Goal: Find specific page/section: Find specific page/section

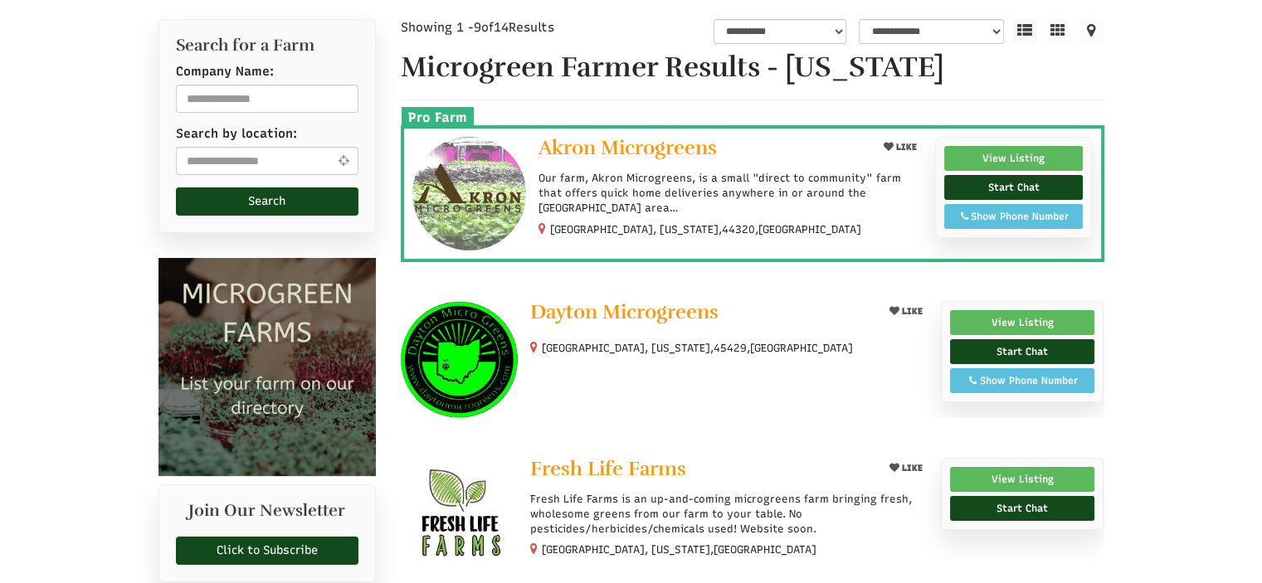
scroll to position [249, 0]
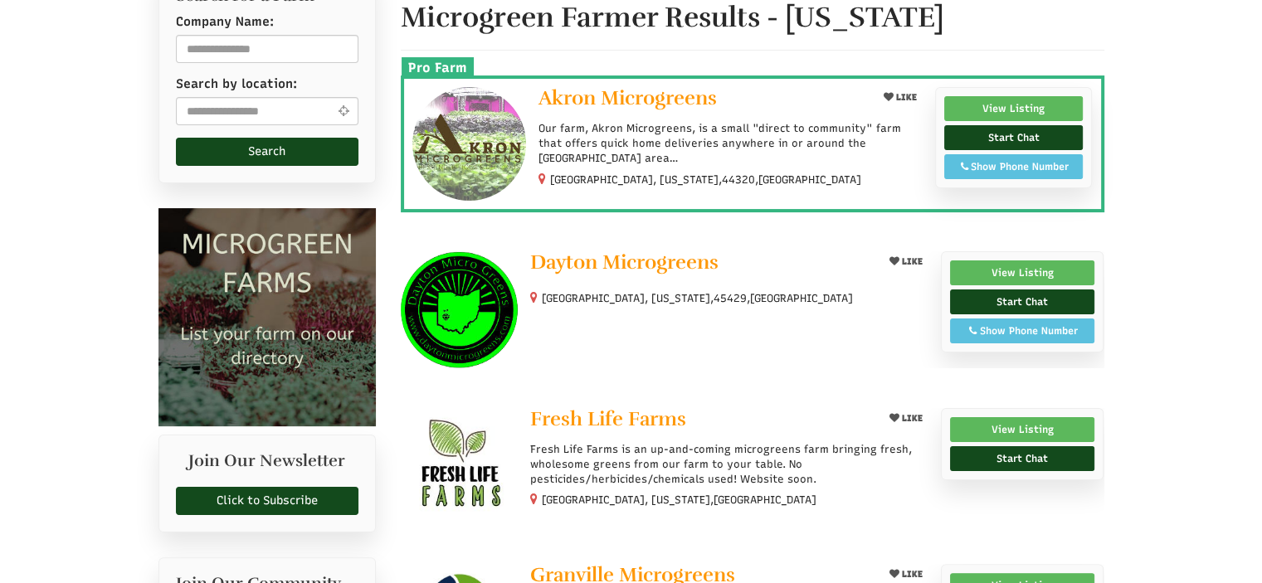
select select "Language Translate Widget"
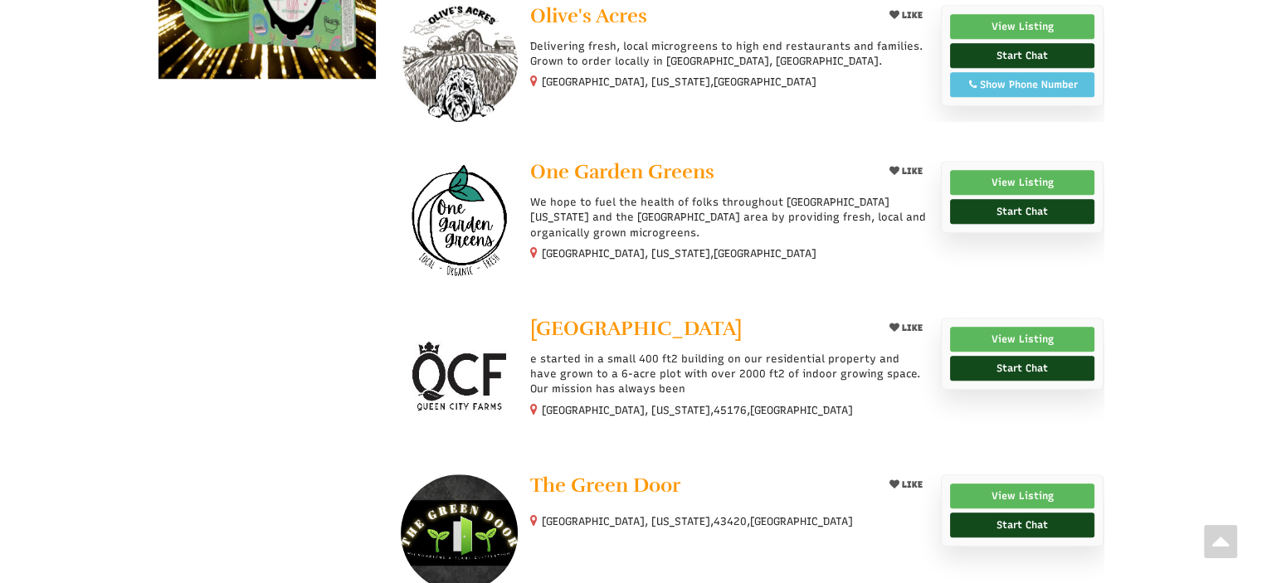
scroll to position [1411, 0]
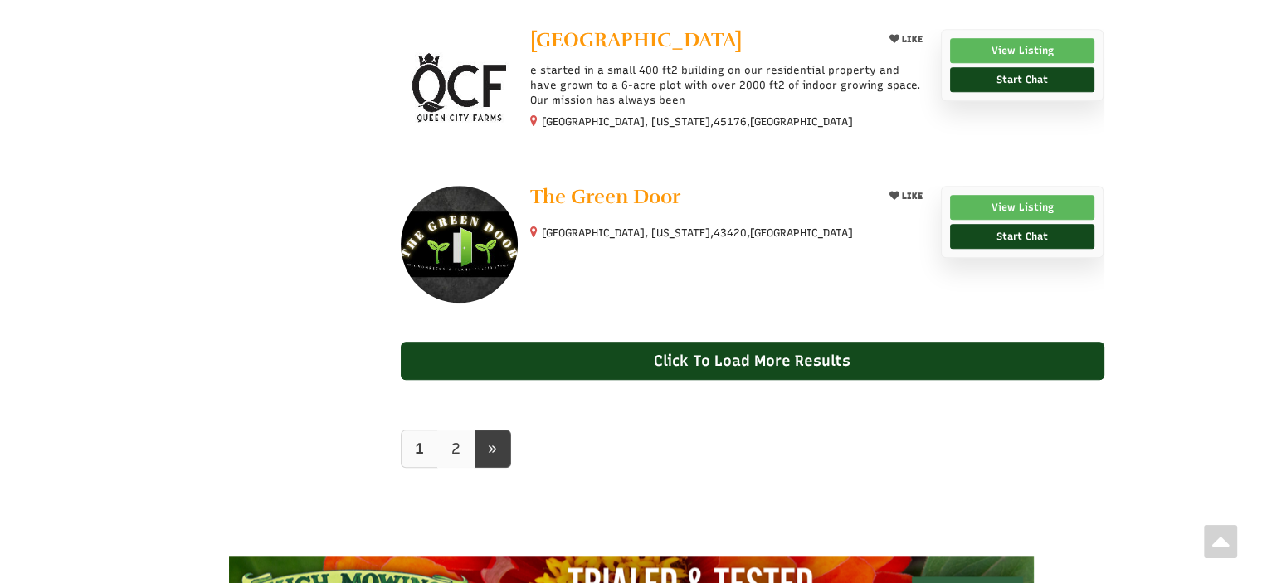
click at [456, 452] on link "2" at bounding box center [455, 449] width 37 height 38
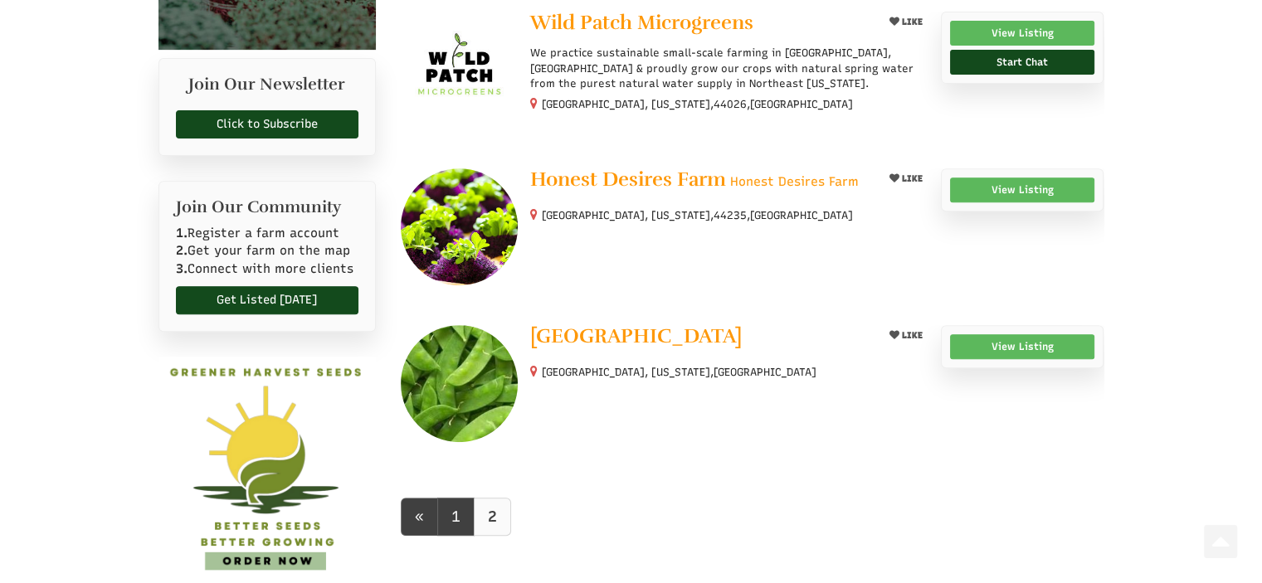
scroll to position [830, 0]
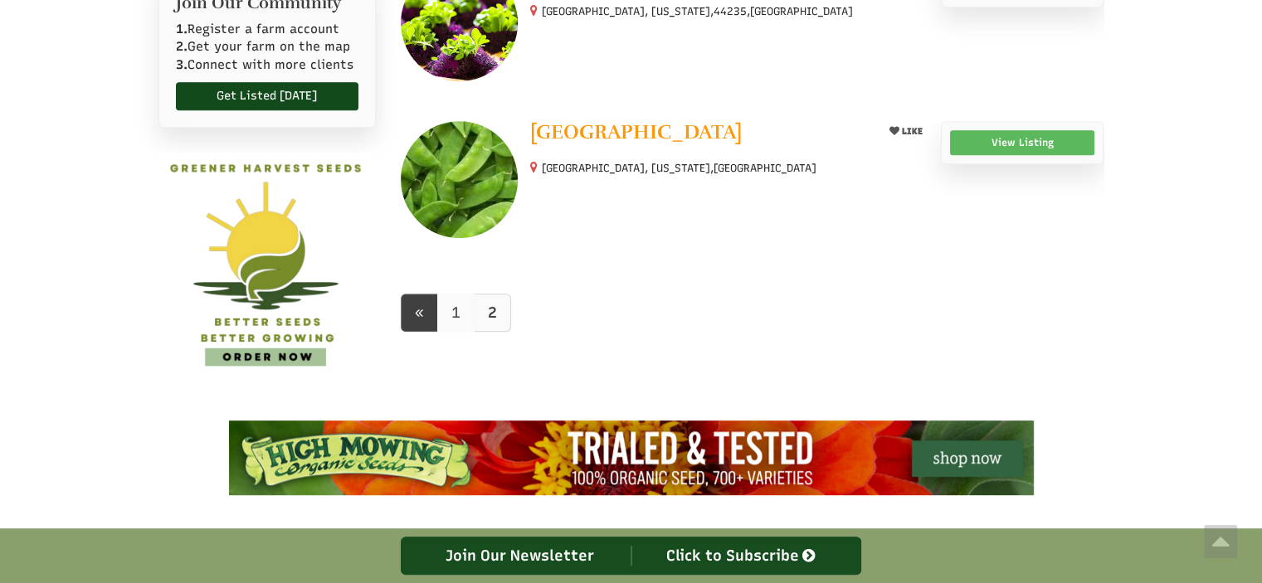
click at [449, 316] on link "1" at bounding box center [455, 313] width 37 height 38
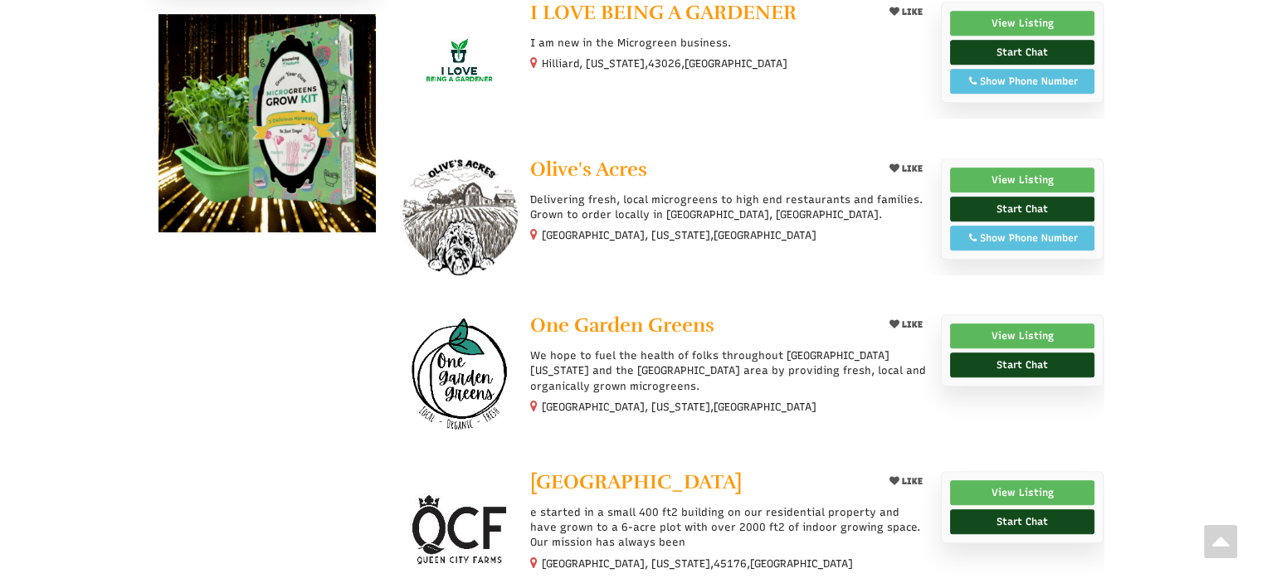
scroll to position [996, 0]
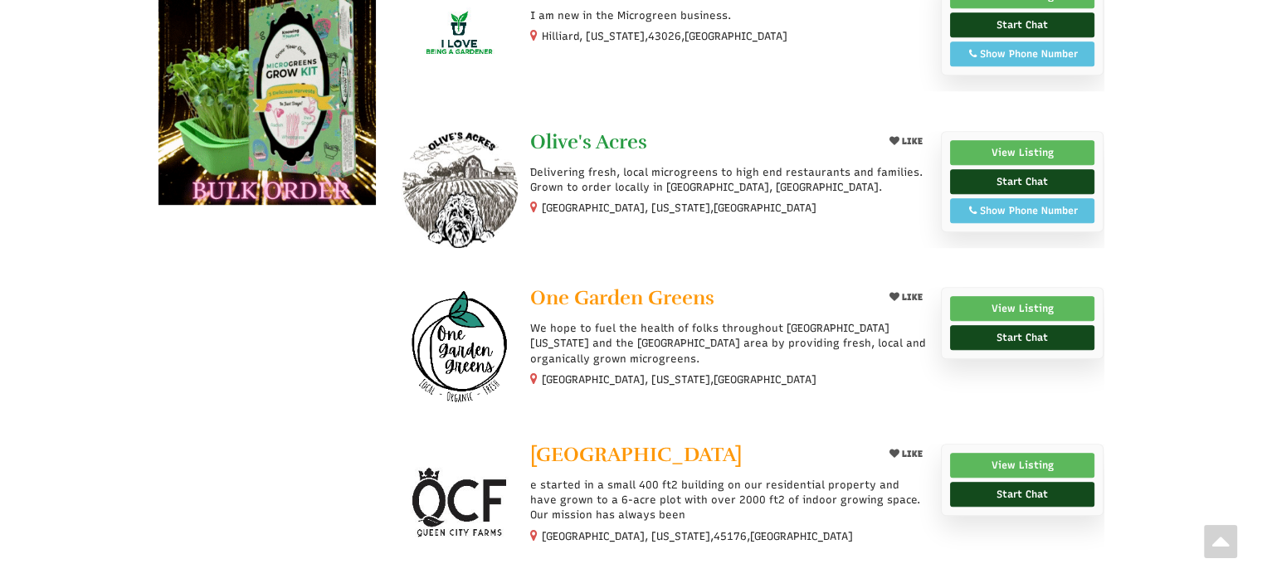
click at [556, 139] on span "Olive's Acres" at bounding box center [588, 141] width 117 height 25
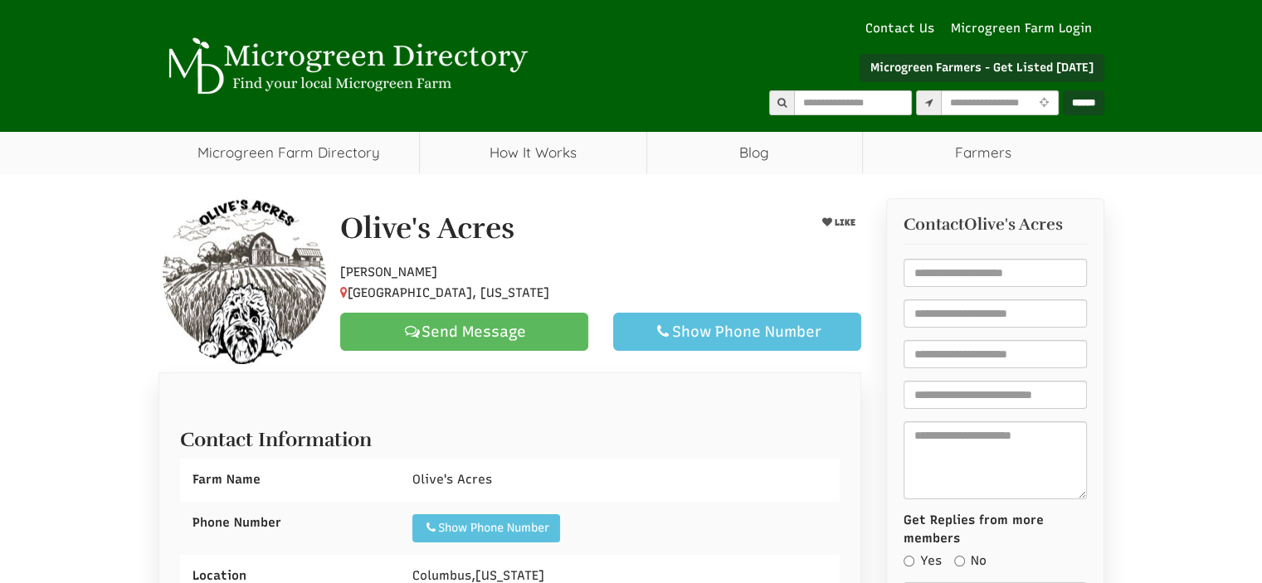
select select "Language Translate Widget"
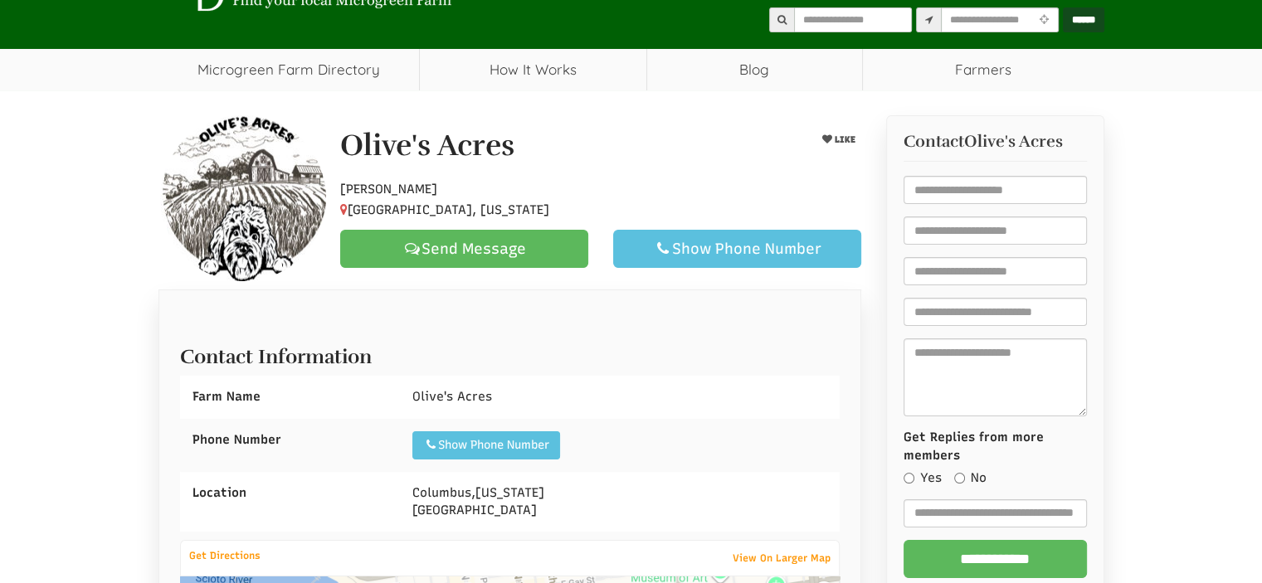
scroll to position [166, 0]
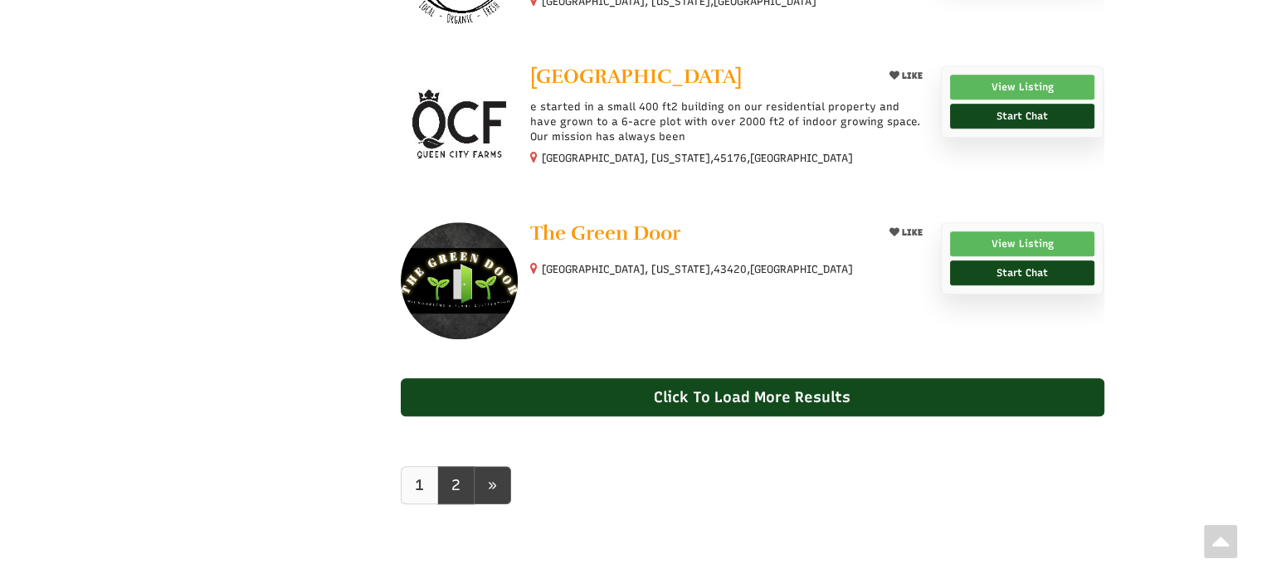
scroll to position [1577, 0]
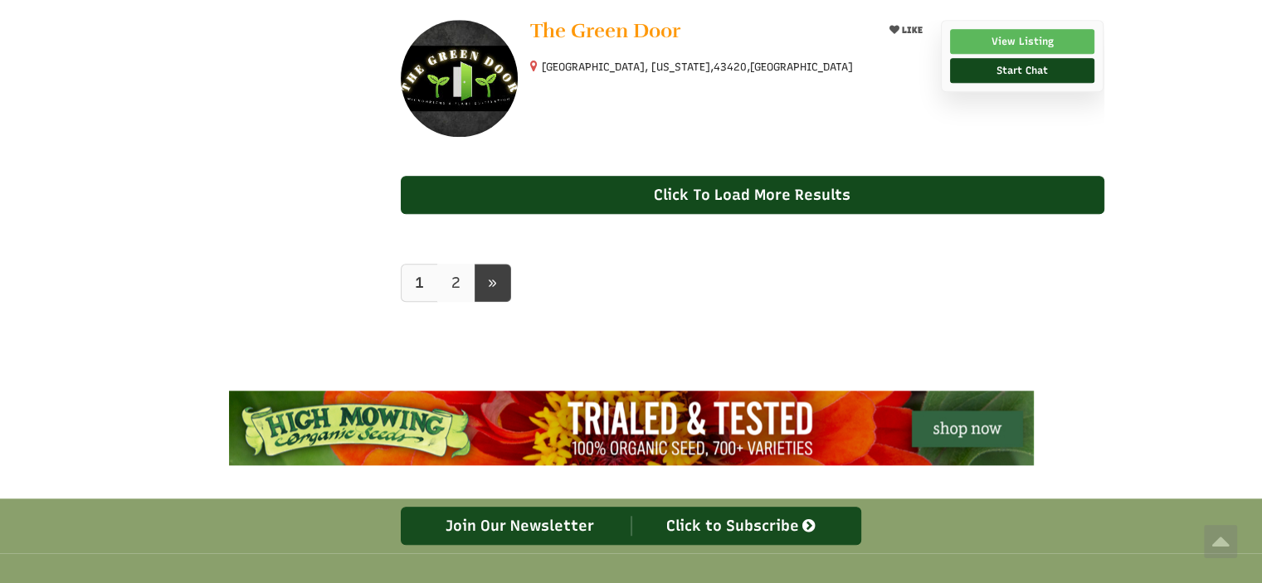
click at [449, 286] on link "2" at bounding box center [455, 283] width 37 height 38
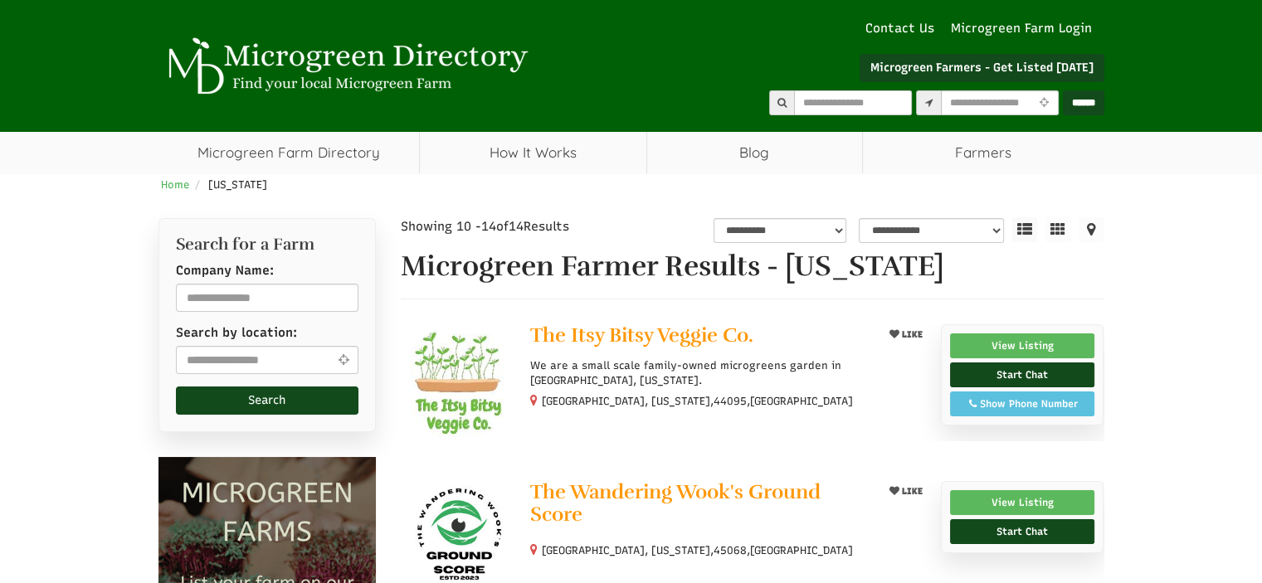
select select "Language Translate Widget"
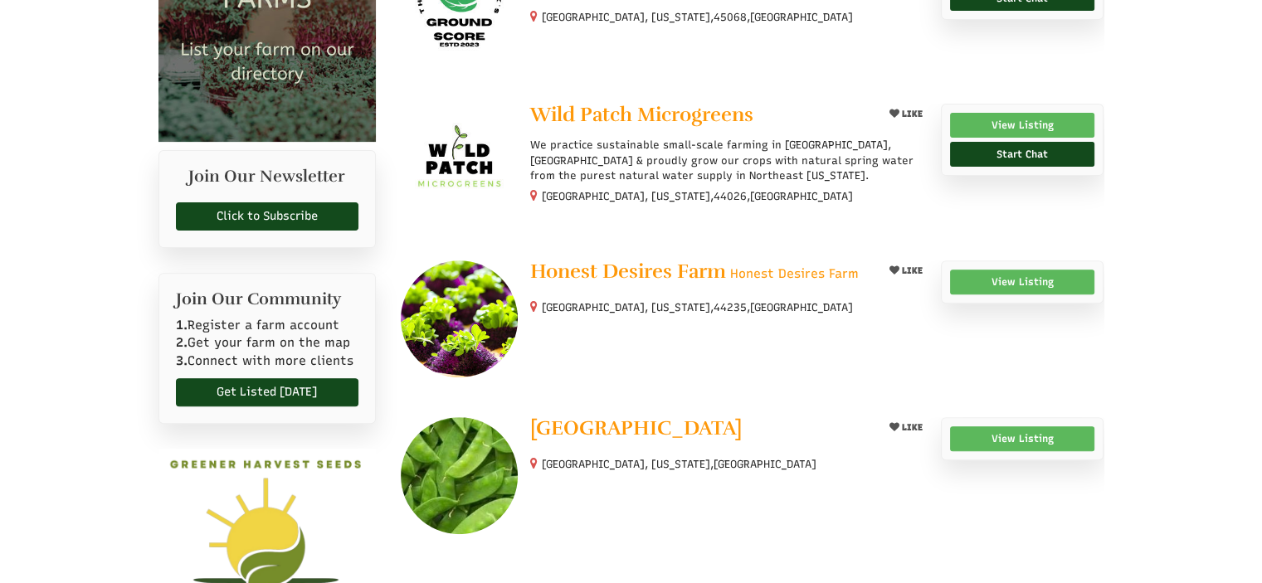
scroll to position [747, 0]
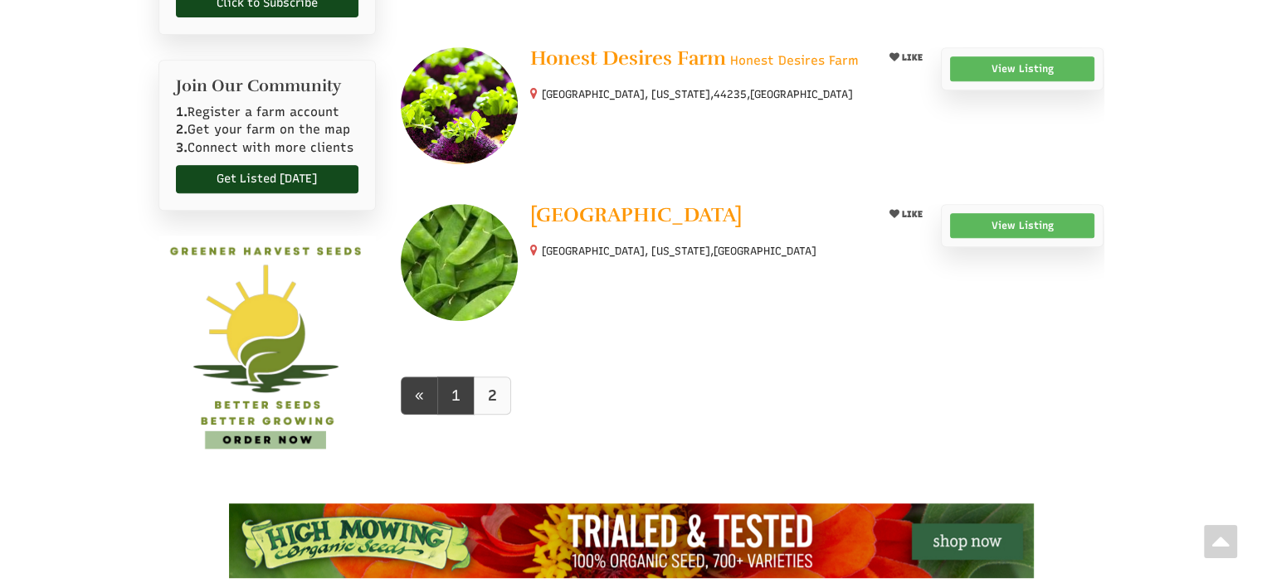
click at [290, 429] on img at bounding box center [268, 345] width 218 height 218
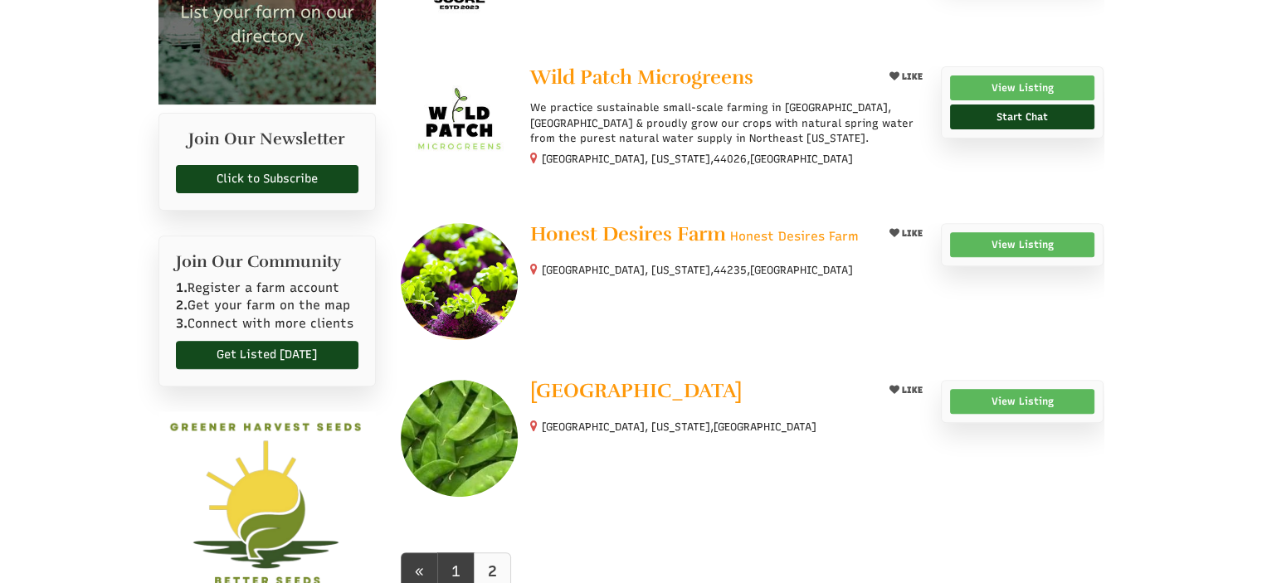
scroll to position [581, 0]
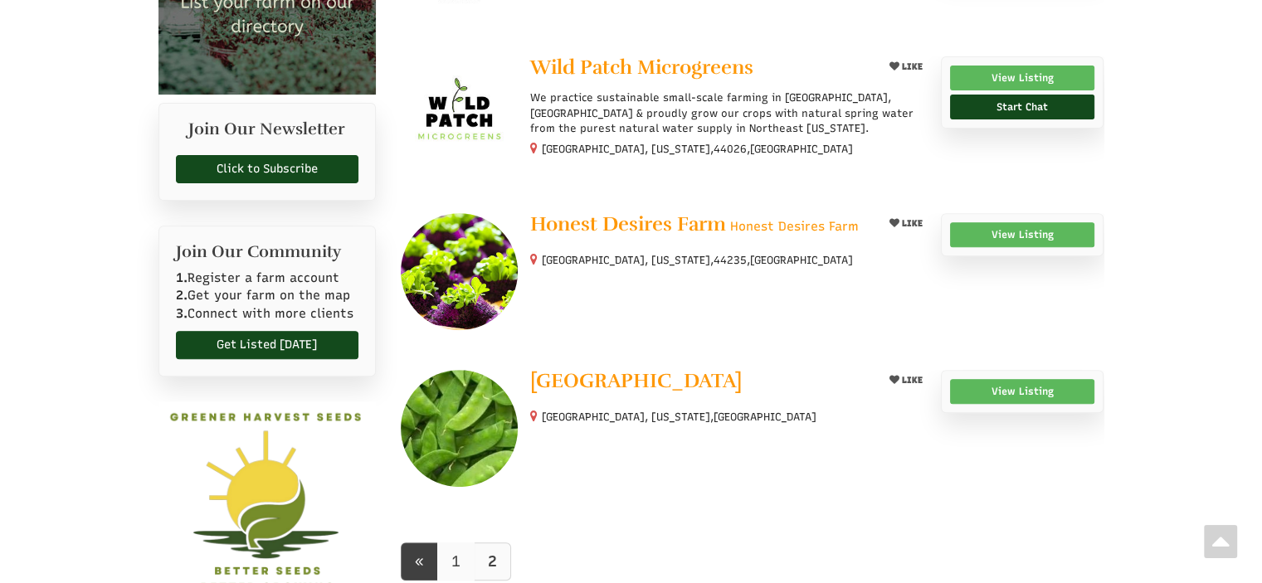
click at [451, 571] on link "1" at bounding box center [455, 562] width 37 height 38
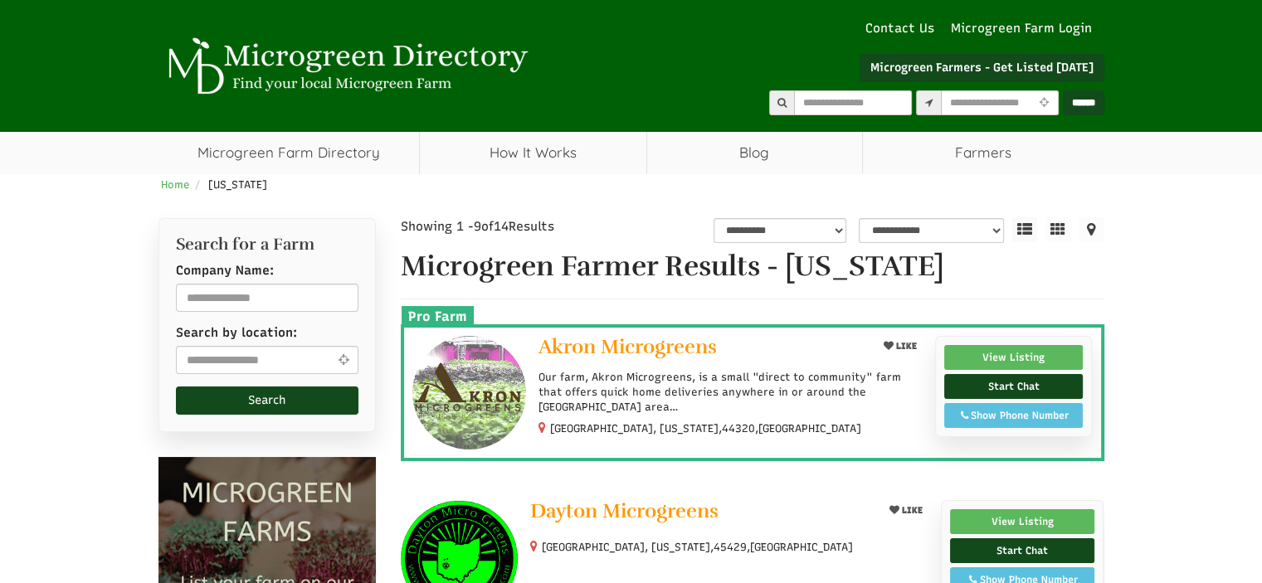
select select "Language Translate Widget"
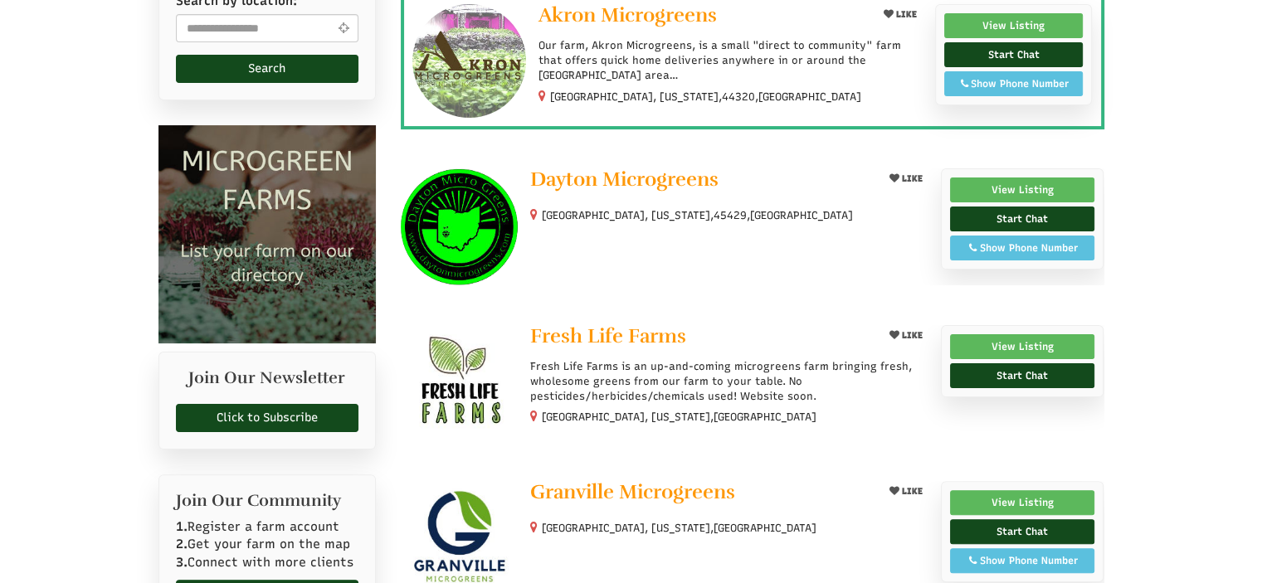
scroll to position [830, 0]
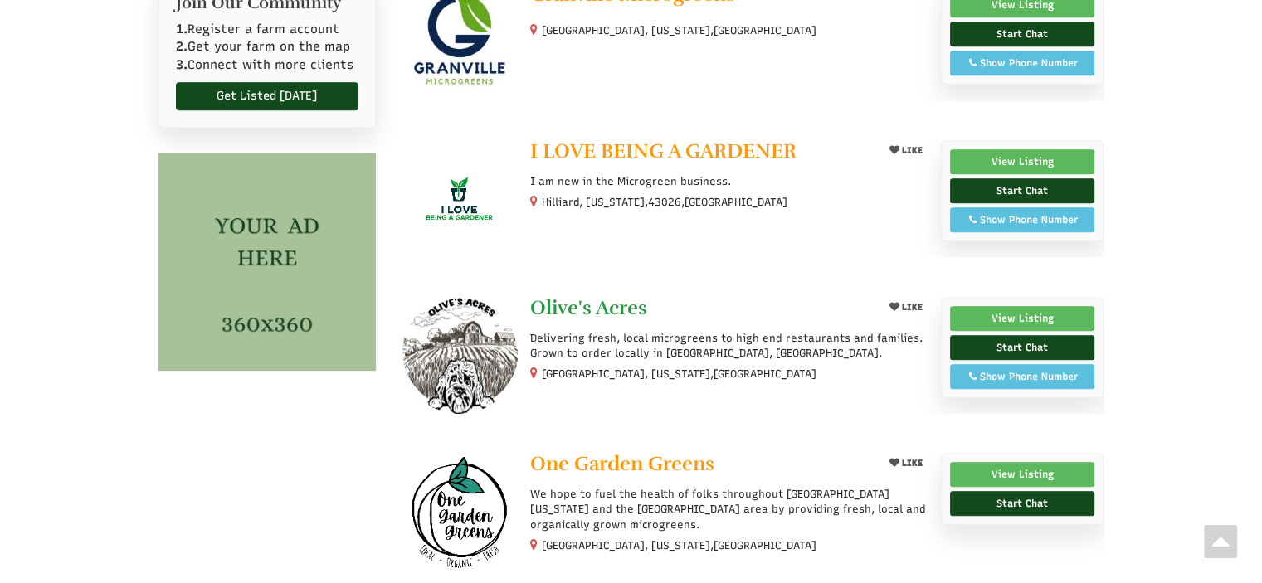
click at [584, 301] on span "Olive's Acres" at bounding box center [588, 307] width 117 height 25
